Goal: Task Accomplishment & Management: Manage account settings

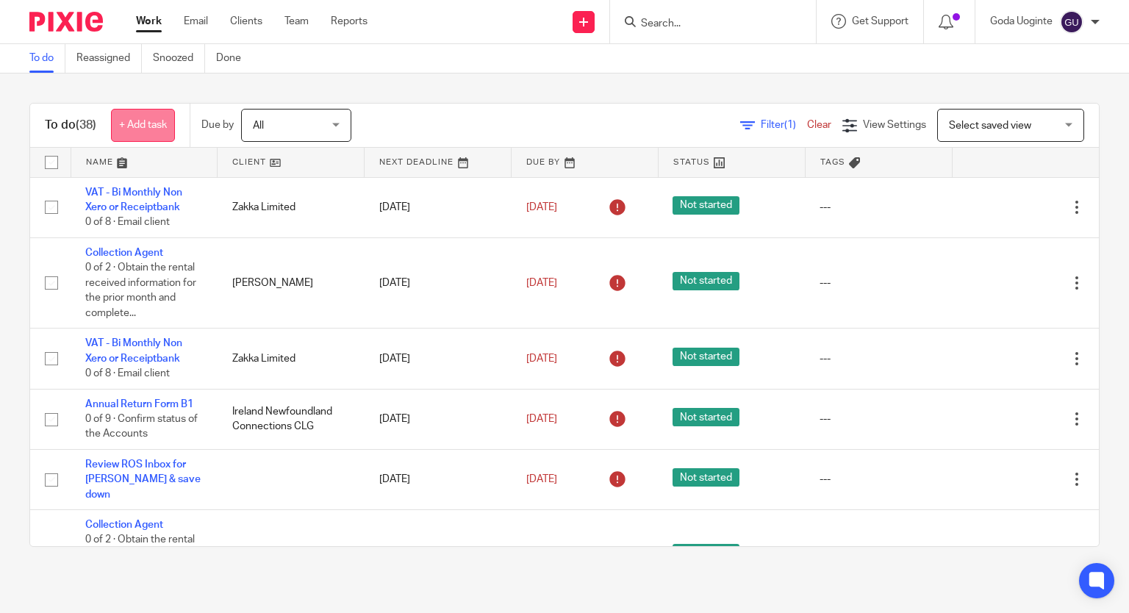
click at [149, 121] on link "+ Add task" at bounding box center [143, 125] width 64 height 33
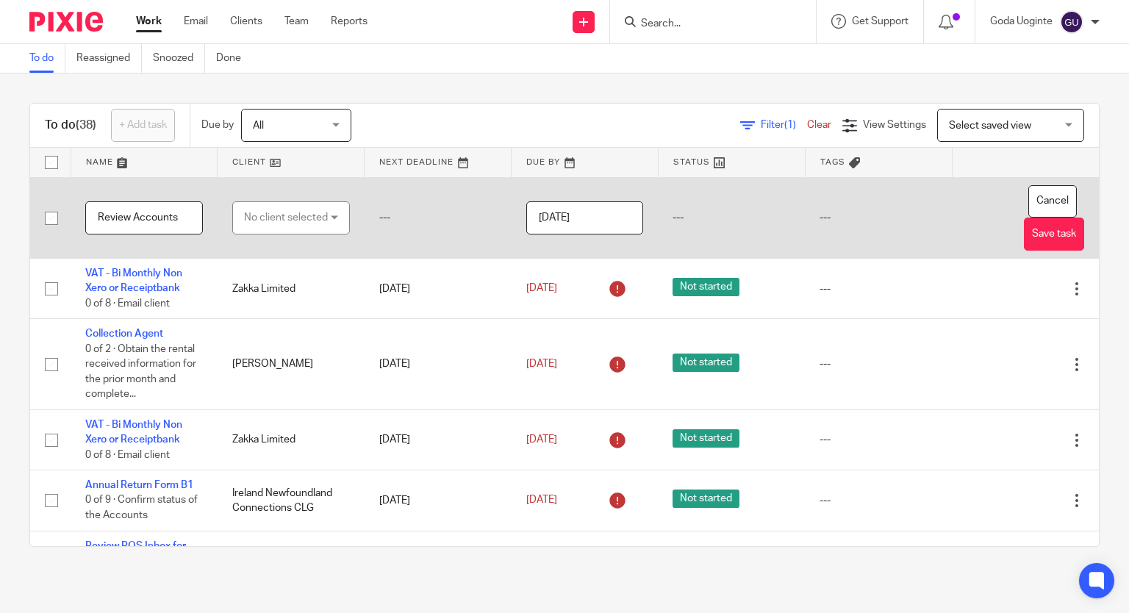
type input "Review Accounts"
click at [252, 212] on div "No client selected" at bounding box center [286, 217] width 84 height 31
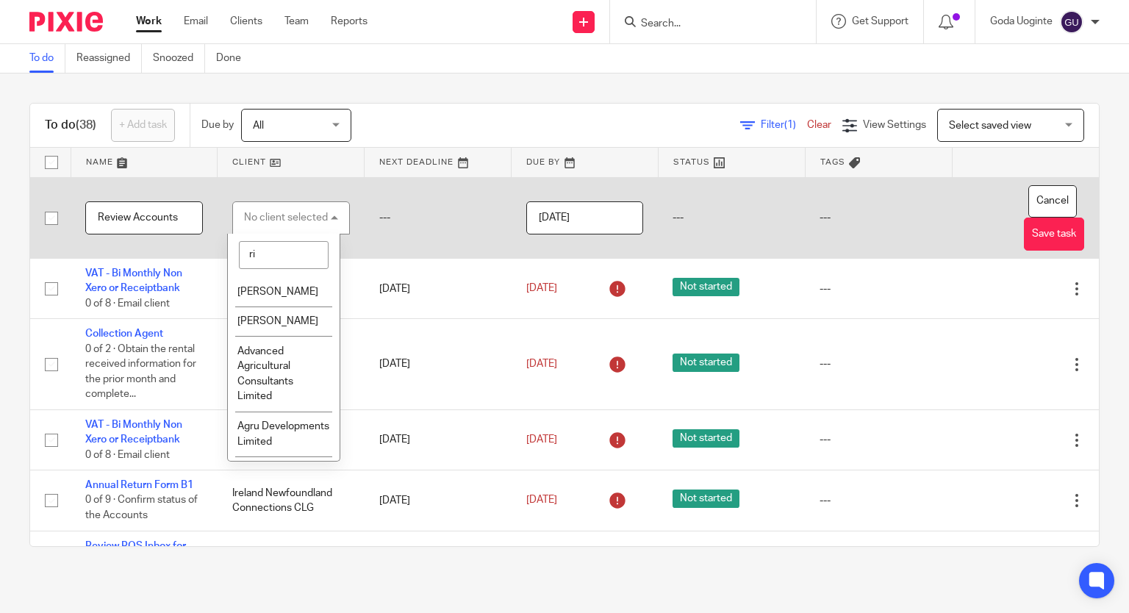
type input "rip"
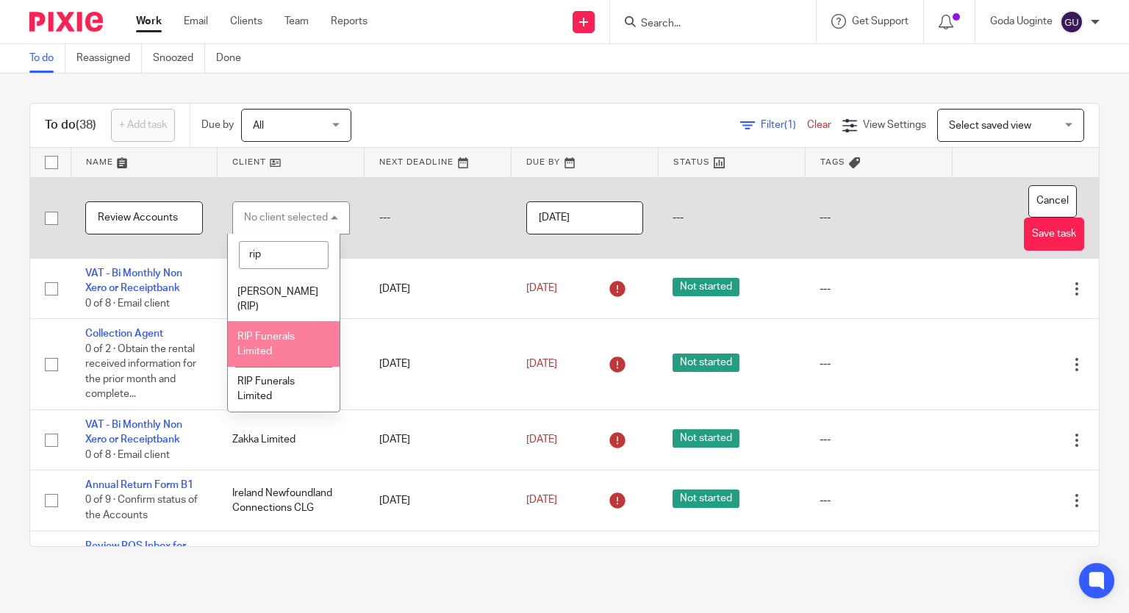
click at [297, 348] on li "RIP Funerals Limited" at bounding box center [283, 343] width 111 height 45
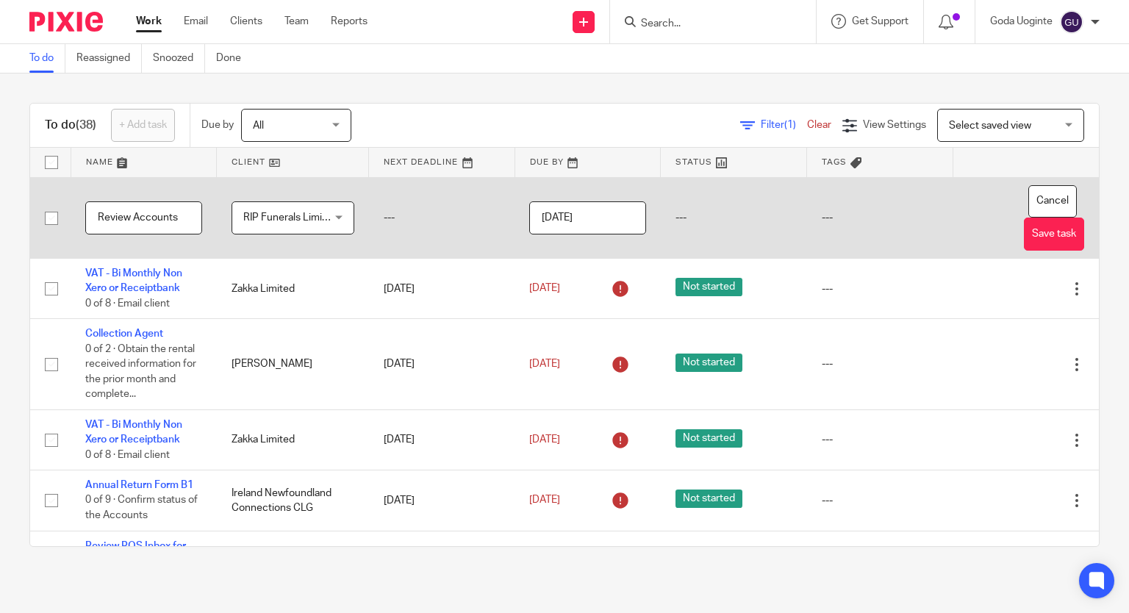
click at [603, 212] on input "[DATE]" at bounding box center [587, 217] width 117 height 33
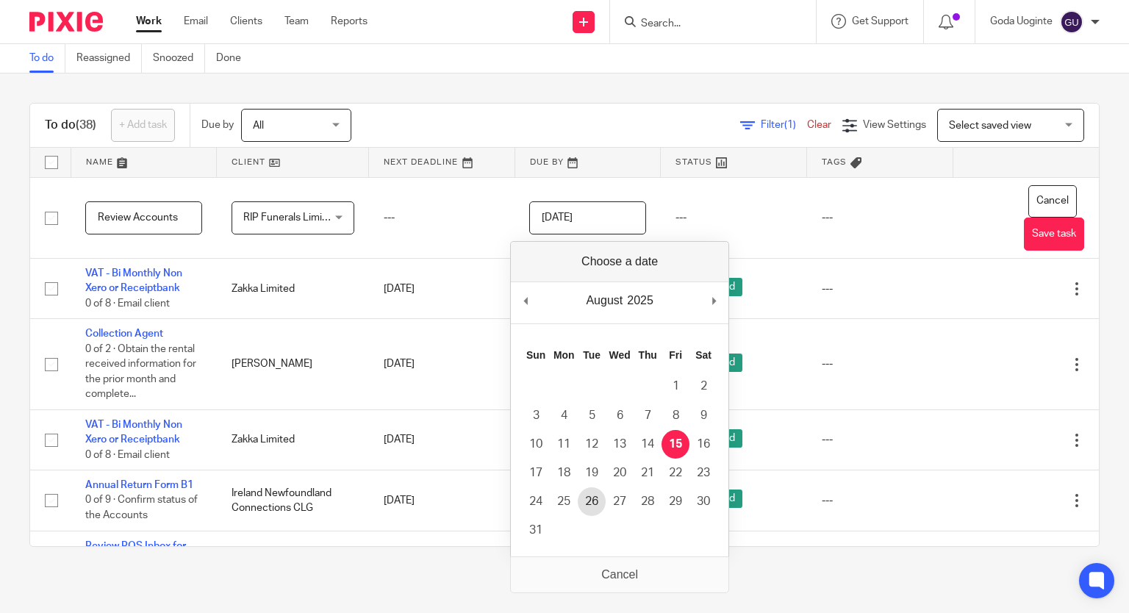
type input "2025-08-26"
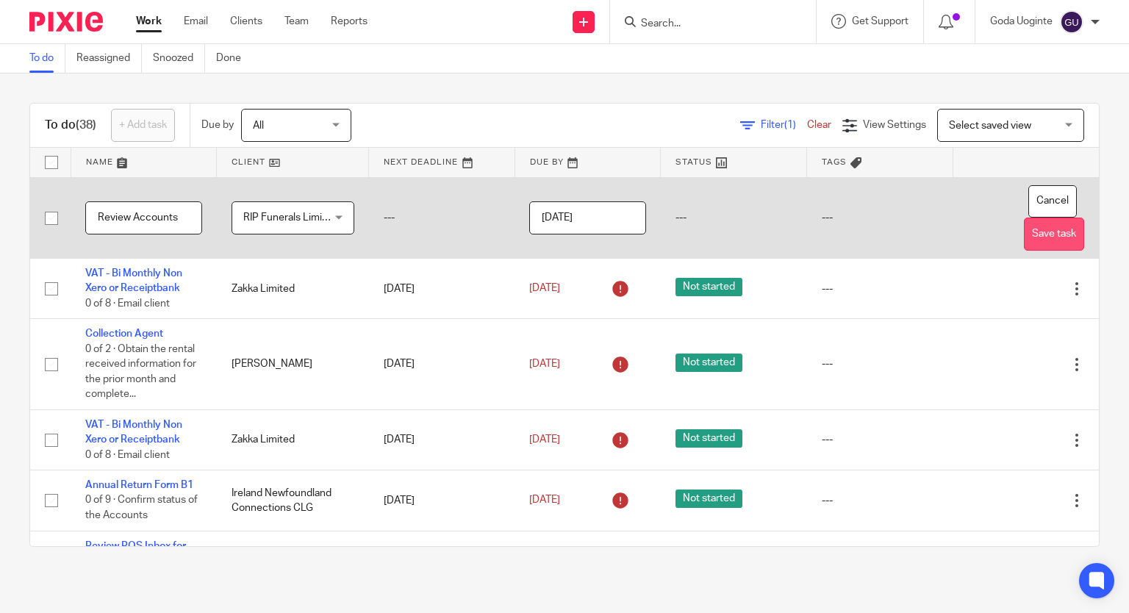
click at [1029, 236] on button "Save task" at bounding box center [1054, 234] width 60 height 33
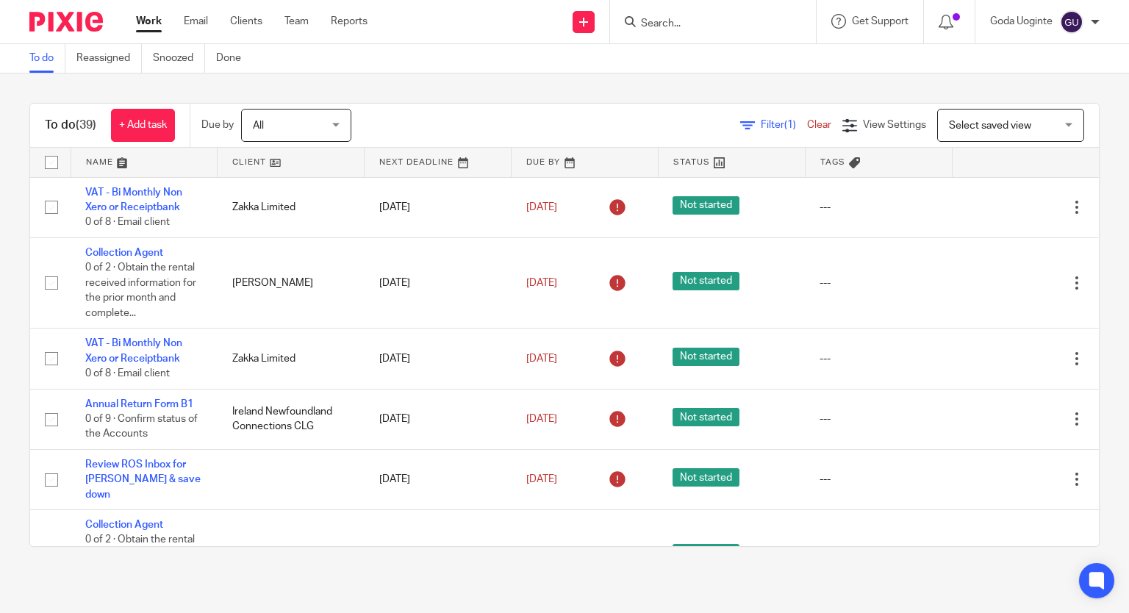
click at [279, 163] on link at bounding box center [291, 162] width 146 height 29
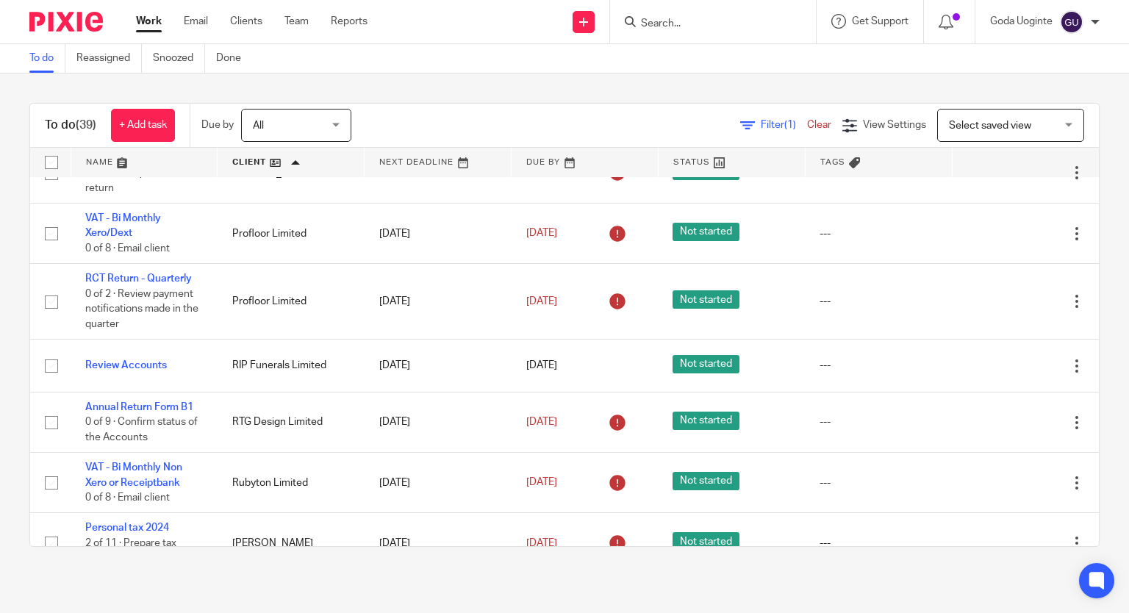
scroll to position [1764, 0]
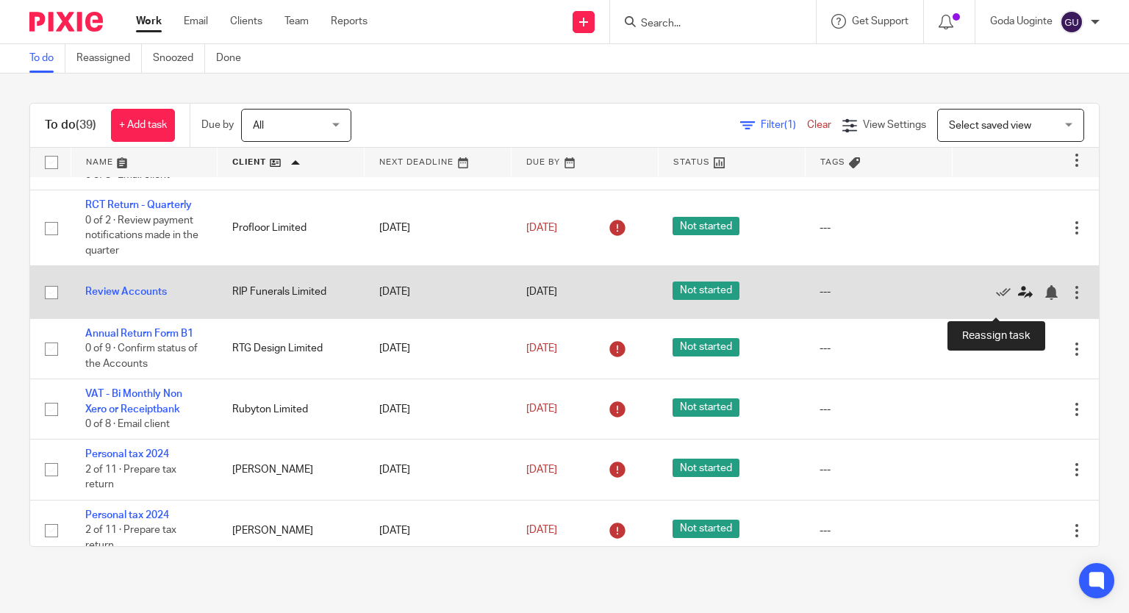
click at [1018, 300] on icon at bounding box center [1025, 292] width 15 height 15
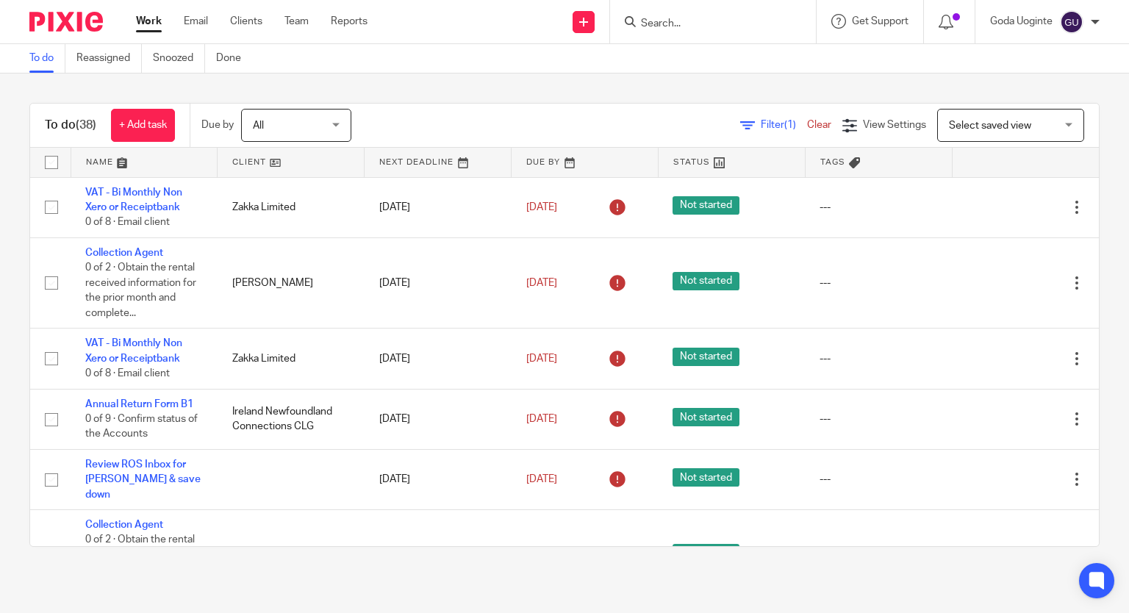
click at [1074, 74] on div "To do (38) + Add task Due by All All Today Tomorrow This week Next week This mo…" at bounding box center [564, 325] width 1129 height 503
click at [156, 131] on link "+ Add task" at bounding box center [143, 125] width 64 height 33
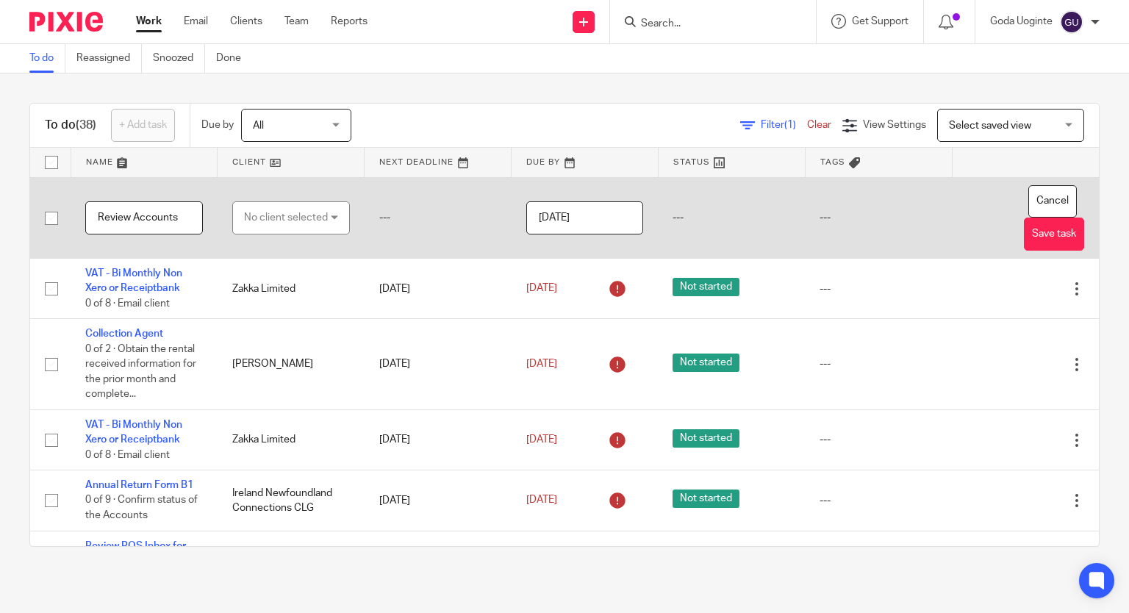
type input "Review Accounts"
click at [256, 221] on div "No client selected" at bounding box center [286, 217] width 84 height 31
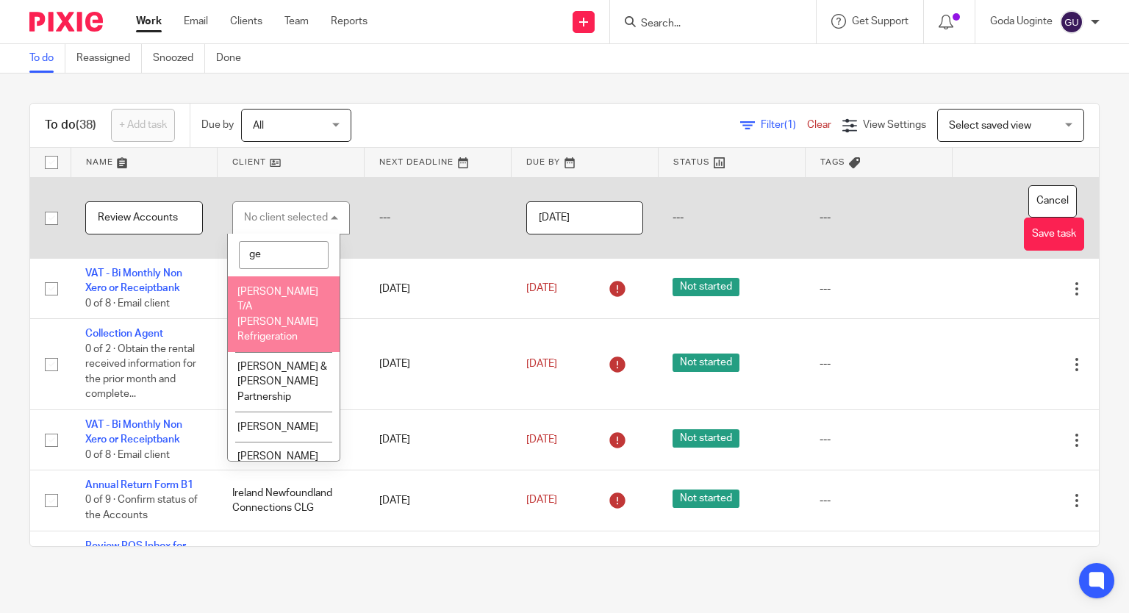
type input "g"
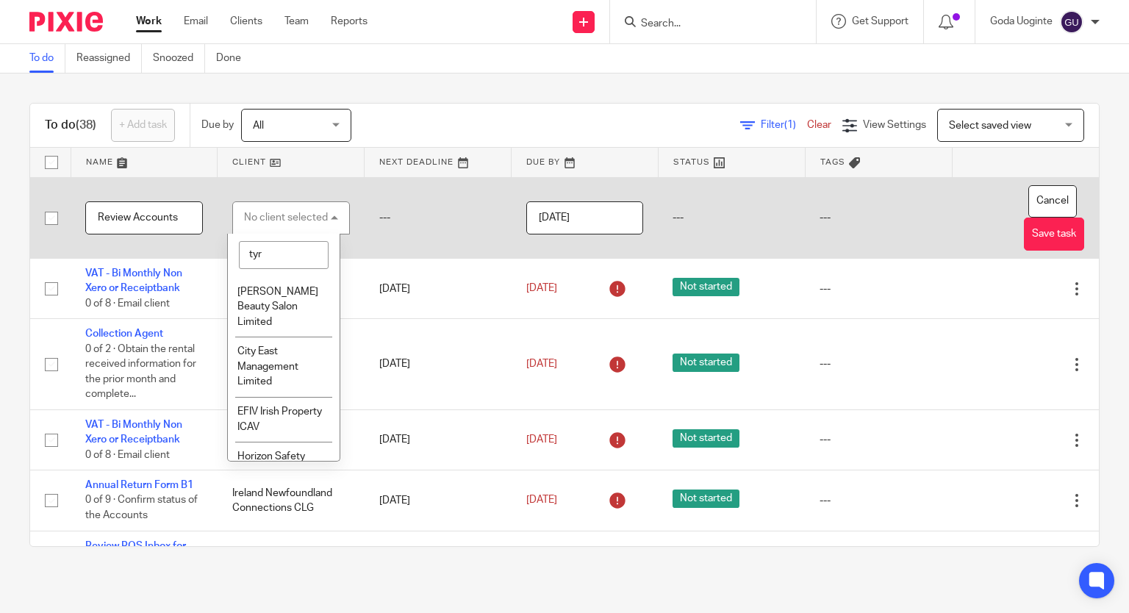
type input "tyre"
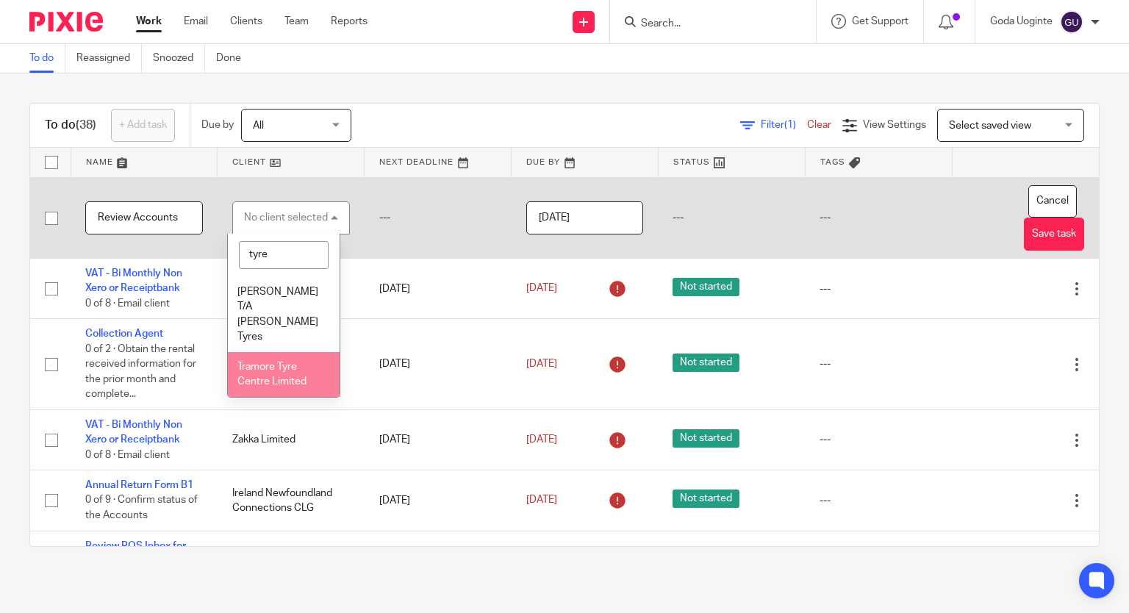
click at [273, 368] on span "Tramore Tyre Centre Limited" at bounding box center [271, 375] width 69 height 26
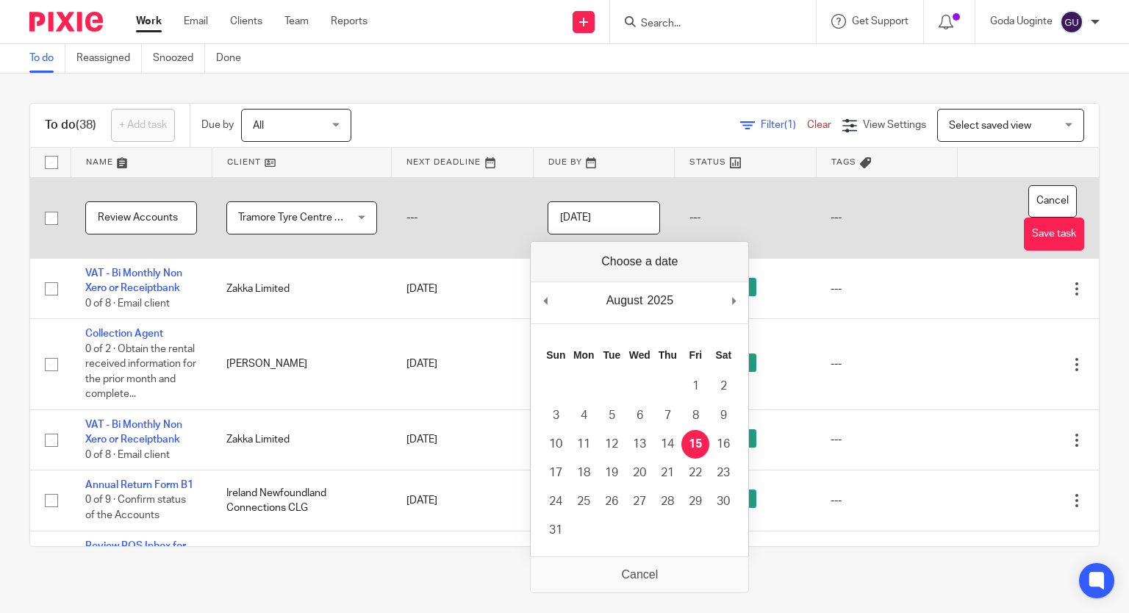
click at [603, 211] on input "[DATE]" at bounding box center [604, 217] width 112 height 33
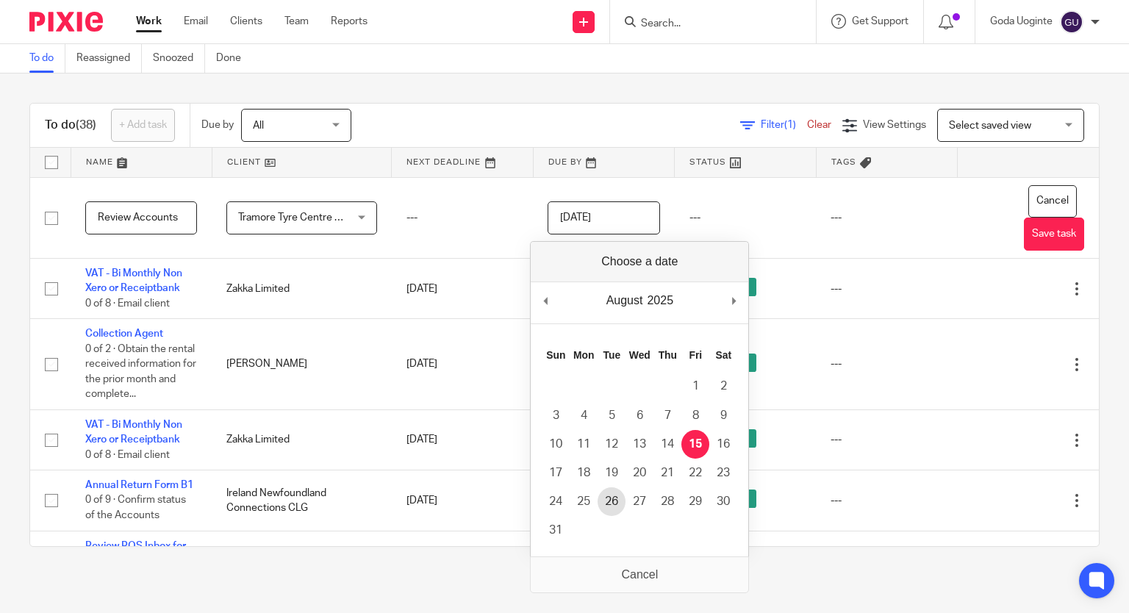
type input "2025-08-26"
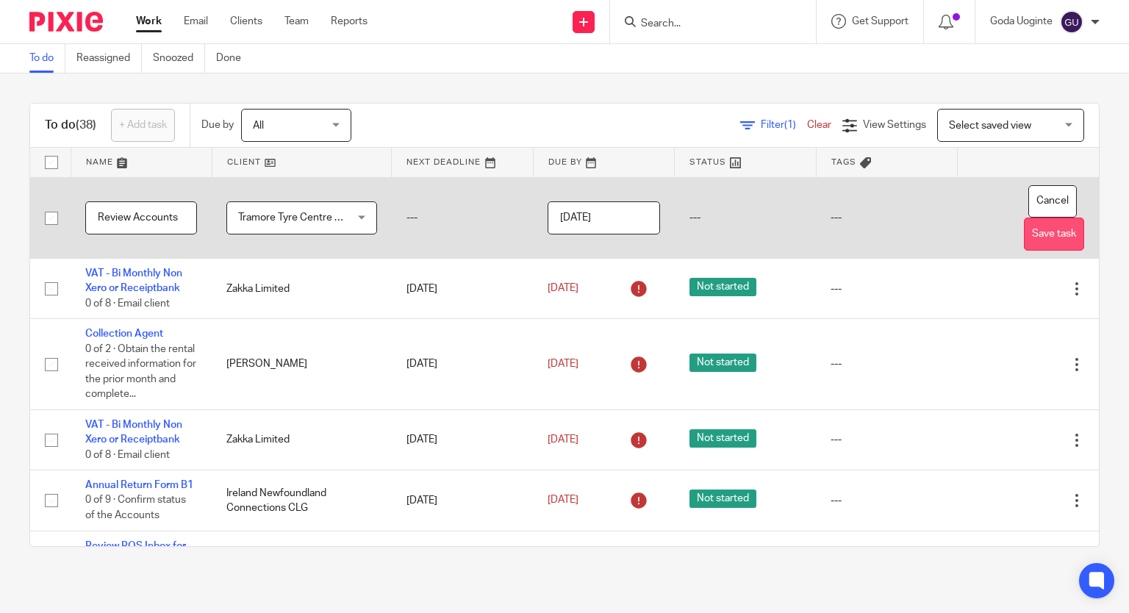
click at [1024, 234] on button "Save task" at bounding box center [1054, 234] width 60 height 33
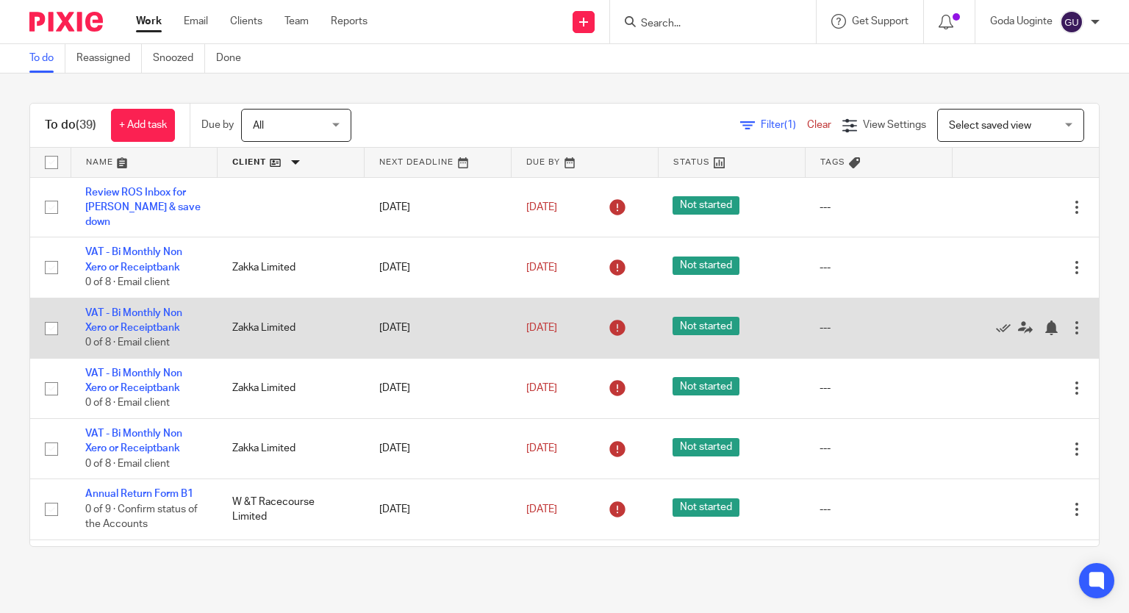
scroll to position [74, 0]
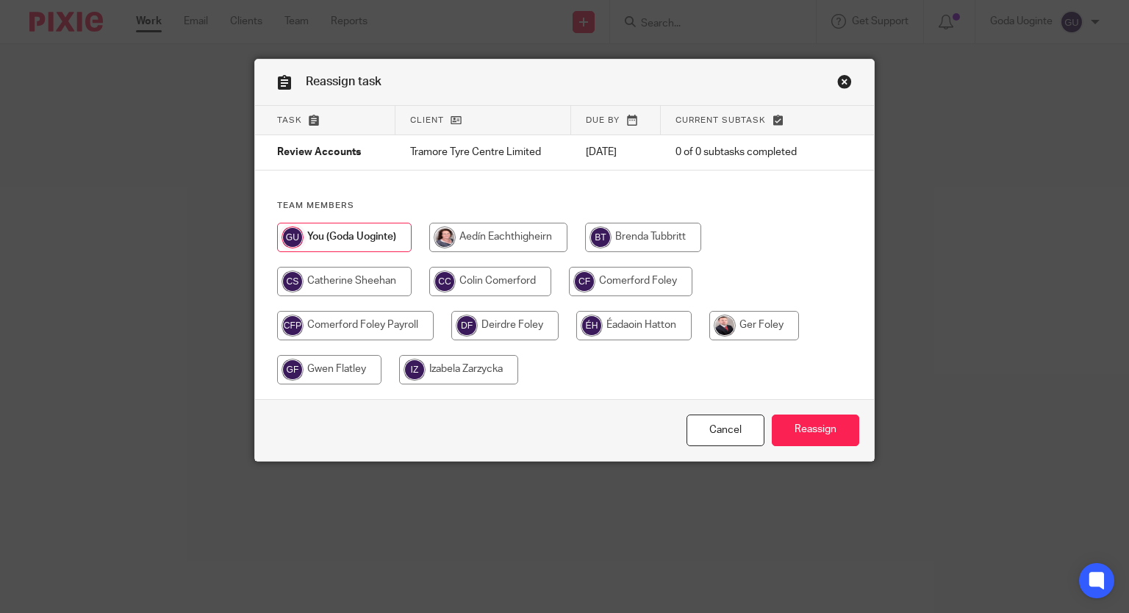
click at [748, 327] on input "radio" at bounding box center [754, 325] width 90 height 29
radio input "true"
click at [793, 433] on input "Reassign" at bounding box center [815, 431] width 87 height 32
